Goal: Find specific page/section: Find specific page/section

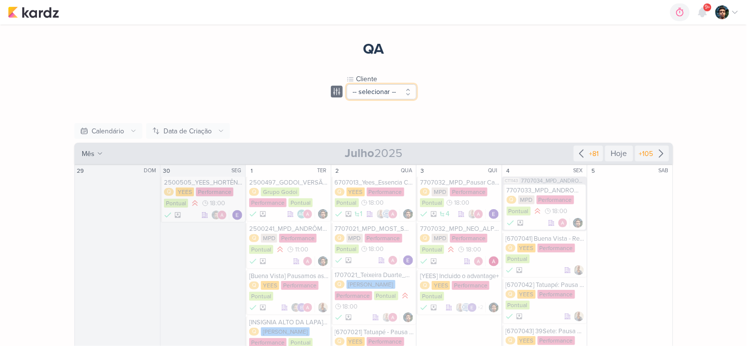
click at [398, 96] on button "-- selecionar --" at bounding box center [382, 91] width 70 height 15
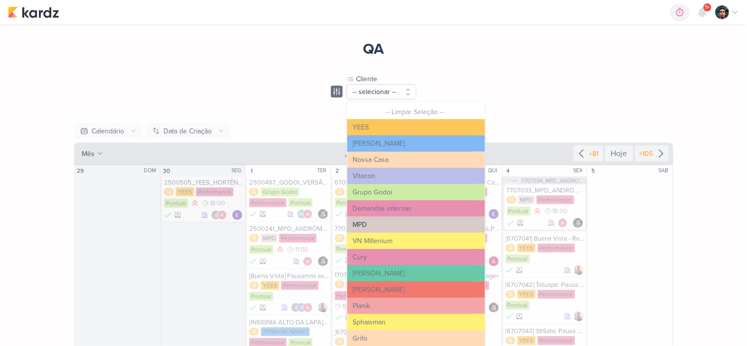
click at [383, 225] on button "MPD" at bounding box center [416, 225] width 138 height 16
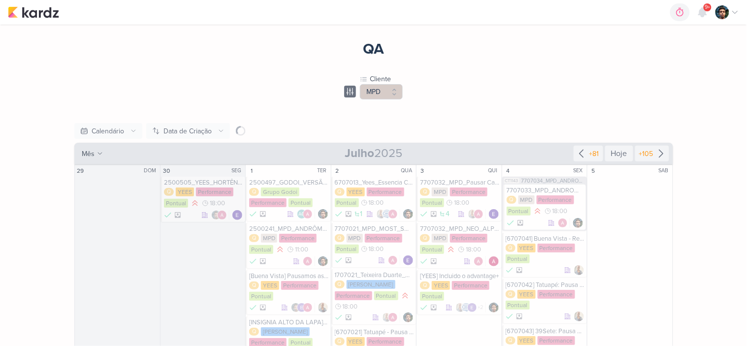
scroll to position [55, 0]
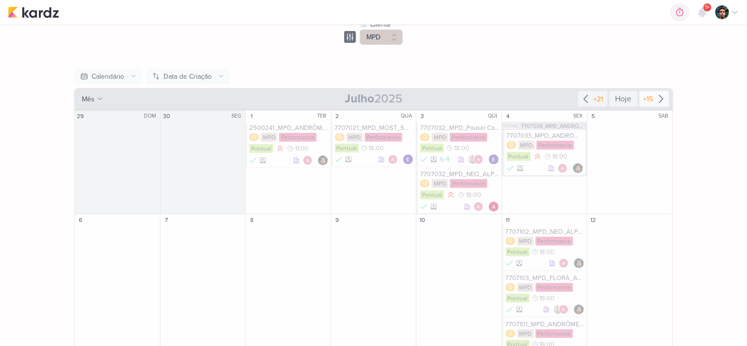
click at [662, 102] on icon at bounding box center [662, 99] width 12 height 12
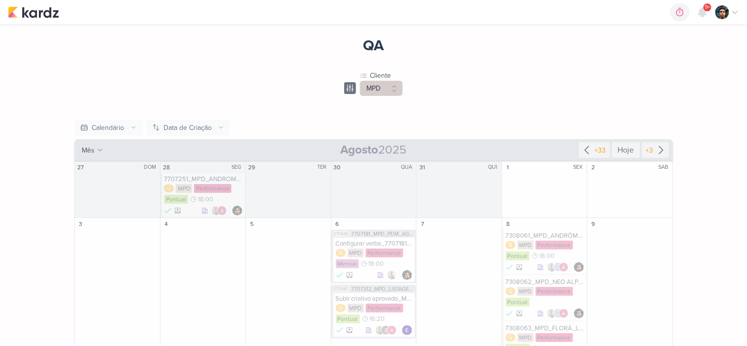
scroll to position [0, 0]
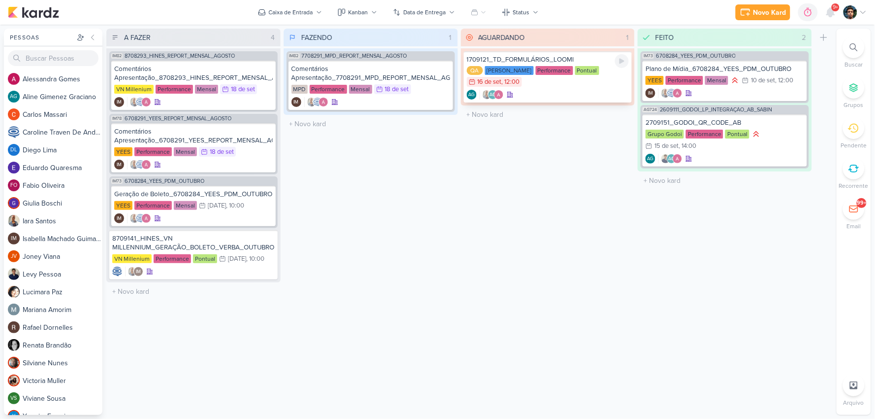
click at [568, 85] on div "QA [PERSON_NAME] Performance Pontual 16/9 [DATE] 12:00" at bounding box center [548, 77] width 163 height 22
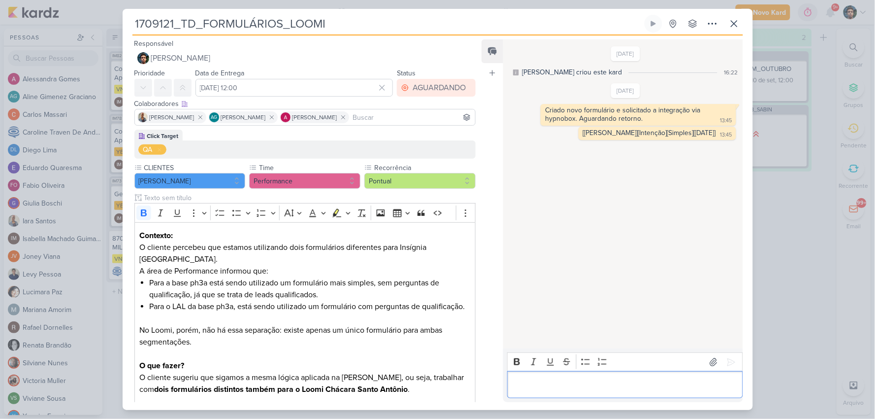
click at [570, 386] on p "Editor editing area: main" at bounding box center [625, 385] width 225 height 12
click at [532, 375] on div "Editor editing area: main" at bounding box center [624, 384] width 235 height 27
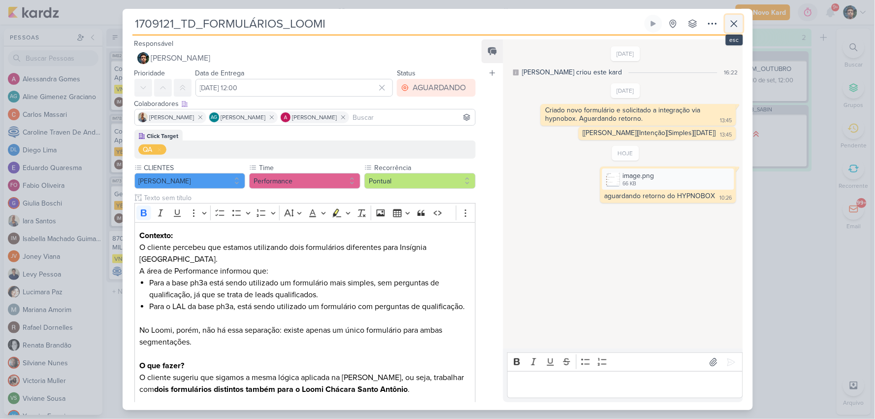
click at [731, 23] on icon at bounding box center [735, 24] width 12 height 12
